Goal: Information Seeking & Learning: Learn about a topic

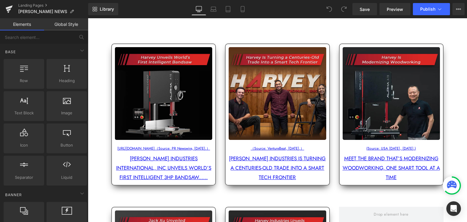
scroll to position [81, 0]
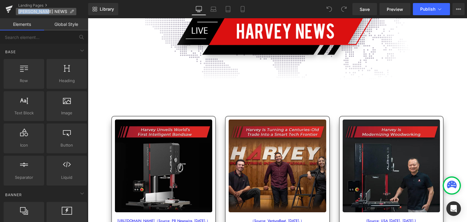
drag, startPoint x: 50, startPoint y: 11, endPoint x: 18, endPoint y: 12, distance: 31.9
click at [18, 12] on p "[PERSON_NAME] NEWS" at bounding box center [46, 11] width 61 height 7
copy span "[PERSON_NAME] NEWS"
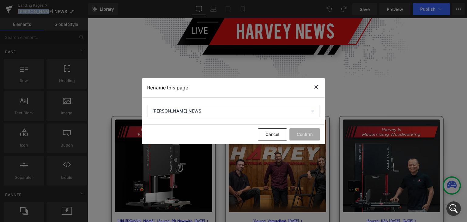
scroll to position [0, 0]
drag, startPoint x: 315, startPoint y: 86, endPoint x: 227, endPoint y: 68, distance: 89.7
click at [315, 86] on icon at bounding box center [316, 87] width 7 height 8
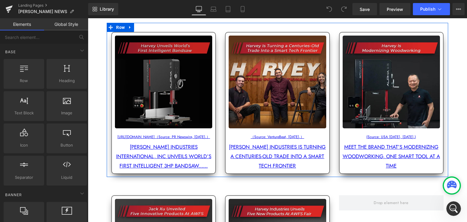
scroll to position [162, 0]
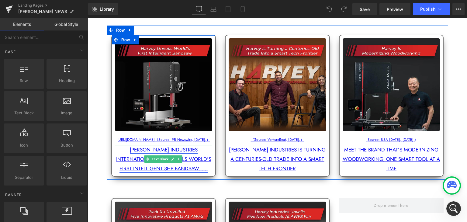
click at [145, 150] on link "[PERSON_NAME] INDUSTRIES INTERNATIONAL, INC UNVEILS WORLD’S FIRST INTELLIGENT 3…" at bounding box center [163, 159] width 95 height 26
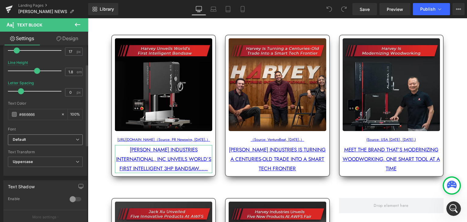
scroll to position [81, 0]
click at [15, 113] on span at bounding box center [14, 113] width 5 height 5
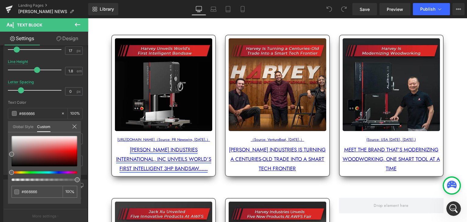
click at [141, 158] on body "Skip to content All Products [PERSON_NAME] Tools Table Saws Bandsaws Wood Lathe…" at bounding box center [277, 188] width 379 height 664
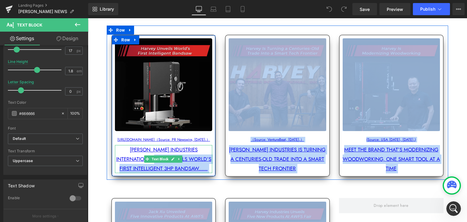
click at [202, 162] on p "[PERSON_NAME] INDUSTRIES INTERNATIONAL, INC UNVEILS WORLD’S FIRST INTELLIGENT 3…" at bounding box center [163, 159] width 97 height 28
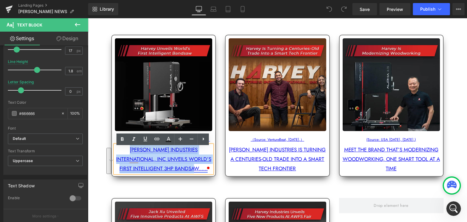
drag, startPoint x: 200, startPoint y: 171, endPoint x: 119, endPoint y: 152, distance: 83.2
click at [119, 152] on link "[PERSON_NAME] INDUSTRIES INTERNATIONAL, INC UNVEILS WORLD’S FIRST INTELLIGENT 3…" at bounding box center [163, 159] width 95 height 26
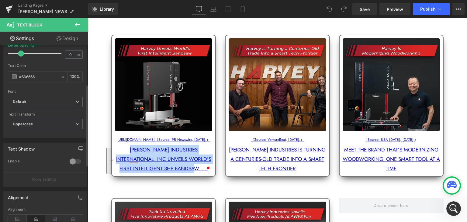
scroll to position [122, 0]
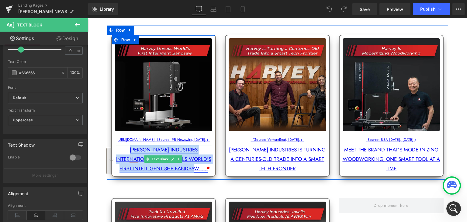
click at [186, 154] on link "[PERSON_NAME] INDUSTRIES INTERNATIONAL, INC UNVEILS WORLD’S FIRST INTELLIGENT 3…" at bounding box center [163, 159] width 95 height 26
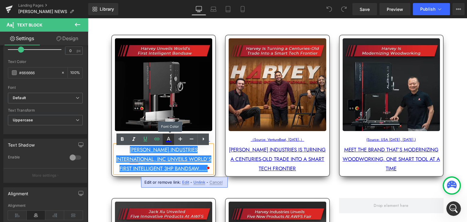
click at [170, 143] on icon at bounding box center [168, 139] width 7 height 7
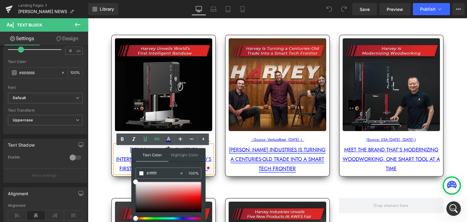
click at [231, 157] on link "[PERSON_NAME] Industries is turning a centuries-old trade into a smart tech fro…" at bounding box center [277, 159] width 97 height 26
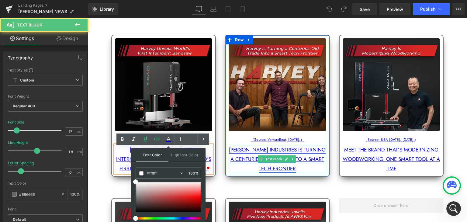
click at [239, 147] on link "[PERSON_NAME] Industries is turning a centuries-old trade into a smart tech fro…" at bounding box center [277, 159] width 97 height 26
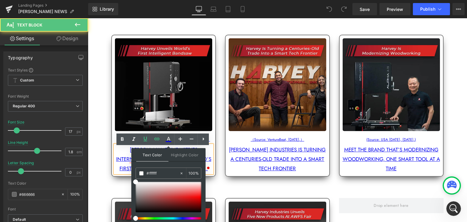
click at [120, 158] on p "[PERSON_NAME] INDUSTRIES INTERNATIONAL, INC UNVEILS WORLD’S FIRST INTELLIGENT 3…" at bounding box center [163, 159] width 97 height 28
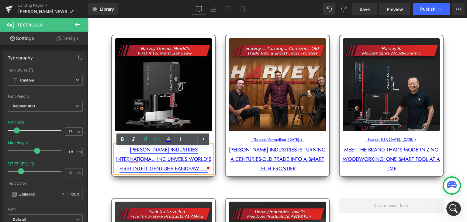
click at [124, 151] on link "[PERSON_NAME] INDUSTRIES INTERNATIONAL, INC UNVEILS WORLD’S FIRST INTELLIGENT 3…" at bounding box center [163, 159] width 95 height 26
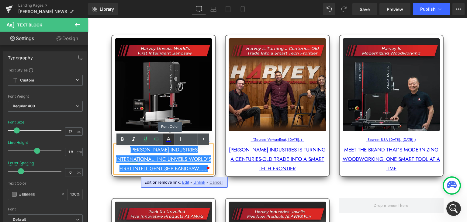
click at [170, 143] on icon at bounding box center [168, 139] width 7 height 7
type input "100"
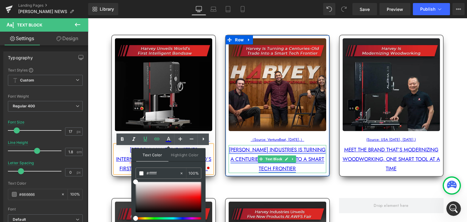
click at [276, 148] on link "[PERSON_NAME] Industries is turning a centuries-old trade into a smart tech fro…" at bounding box center [277, 159] width 97 height 26
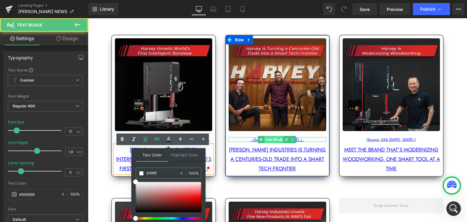
click at [264, 136] on span "Text Block" at bounding box center [273, 139] width 19 height 7
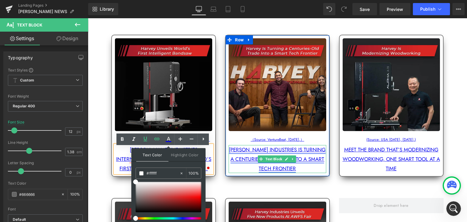
click at [247, 157] on link "[PERSON_NAME] Industries is turning a centuries-old trade into a smart tech fro…" at bounding box center [277, 159] width 97 height 26
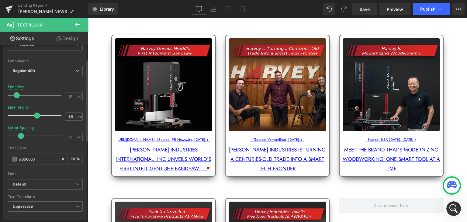
scroll to position [40, 0]
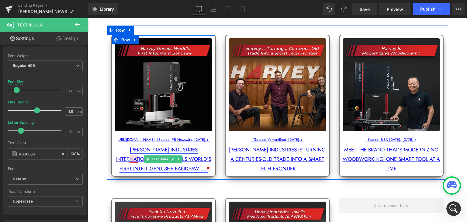
click at [136, 162] on link "[PERSON_NAME] INDUSTRIES INTERNATIONAL, INC UNVEILS WORLD’S FIRST INTELLIGENT 3…" at bounding box center [163, 159] width 95 height 26
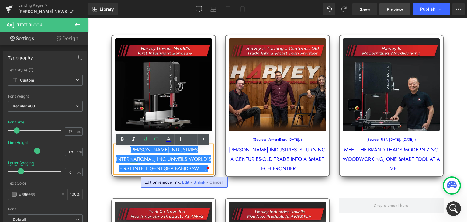
click at [402, 10] on span "Preview" at bounding box center [395, 9] width 16 height 6
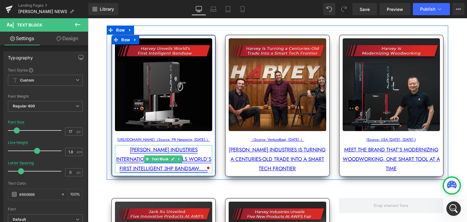
click at [136, 151] on link "[PERSON_NAME] INDUSTRIES INTERNATIONAL, INC UNVEILS WORLD’S FIRST INTELLIGENT 3…" at bounding box center [163, 159] width 95 height 26
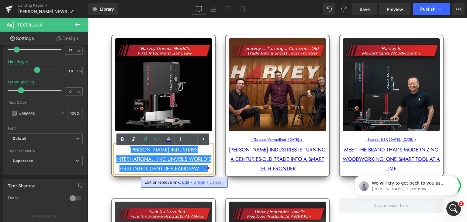
scroll to position [0, 0]
